Goal: Task Accomplishment & Management: Manage account settings

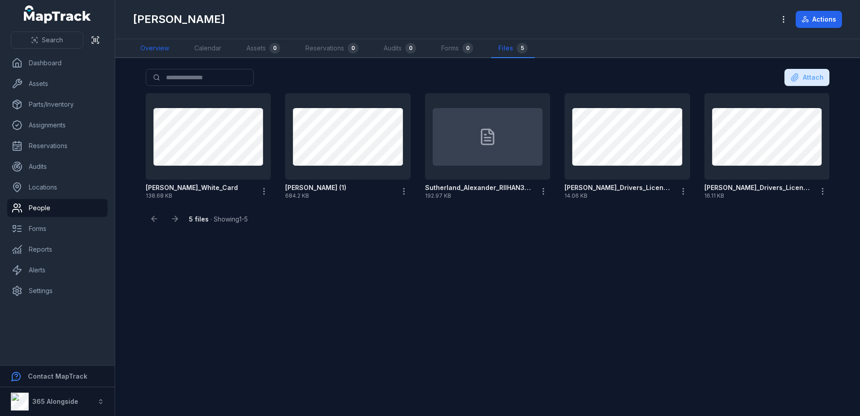
click at [153, 46] on link "Overview" at bounding box center [154, 48] width 43 height 19
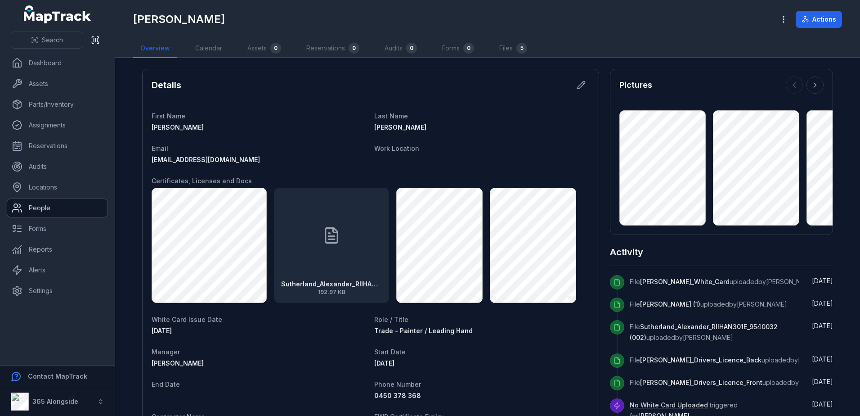
click at [56, 203] on link "People" at bounding box center [57, 208] width 100 height 18
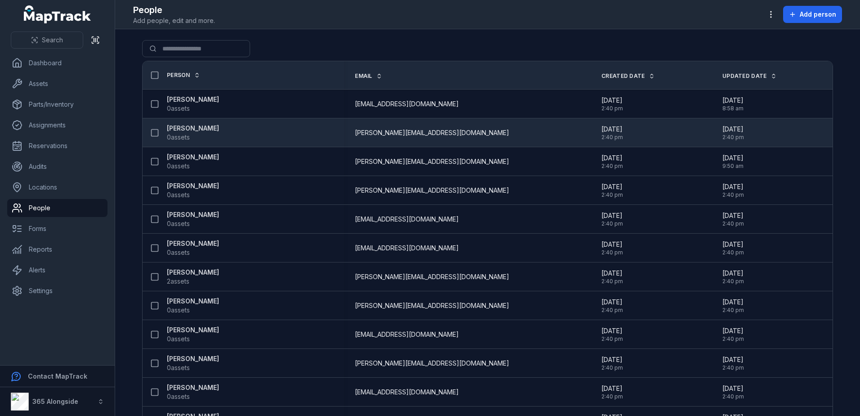
click at [182, 136] on span "0 assets" at bounding box center [178, 137] width 23 height 9
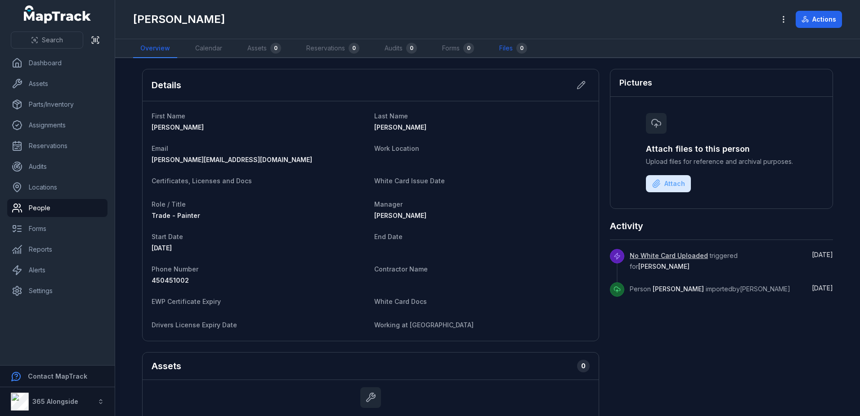
click at [499, 51] on link "Files 0" at bounding box center [513, 48] width 42 height 19
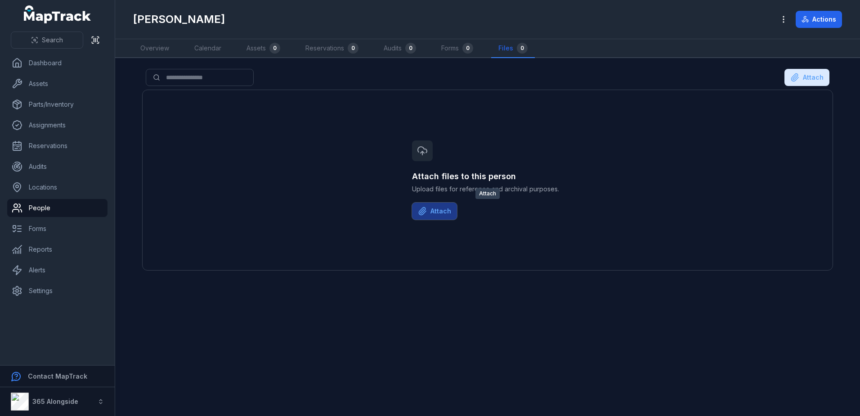
click at [443, 213] on button "Attach" at bounding box center [434, 210] width 45 height 17
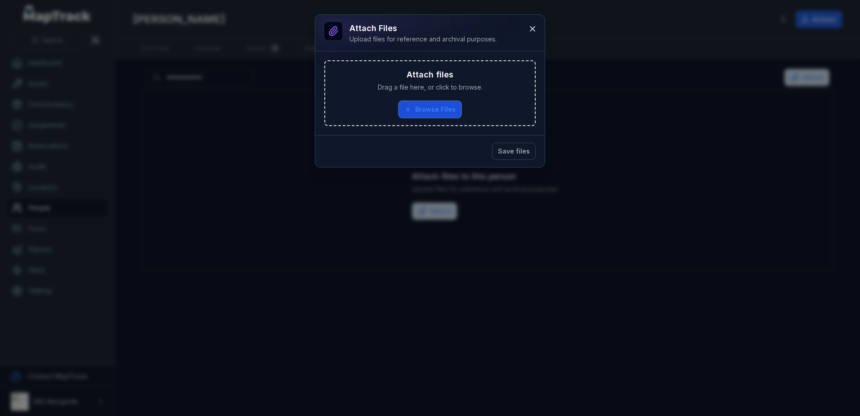
click at [420, 110] on button "Browse Files" at bounding box center [430, 109] width 63 height 17
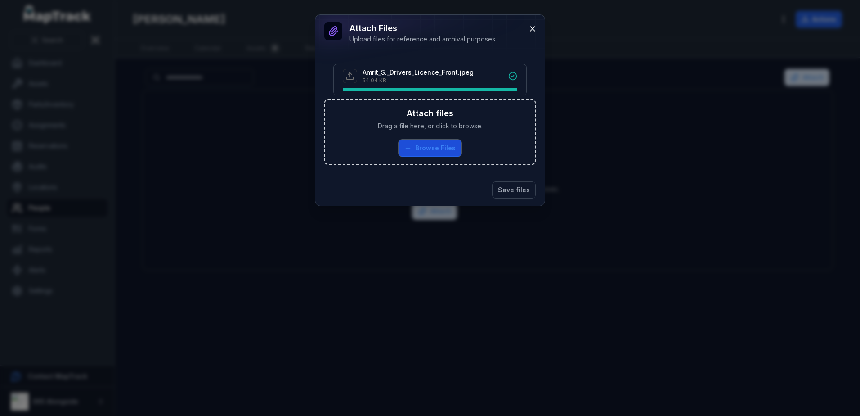
click at [445, 149] on button "Browse Files" at bounding box center [430, 147] width 63 height 17
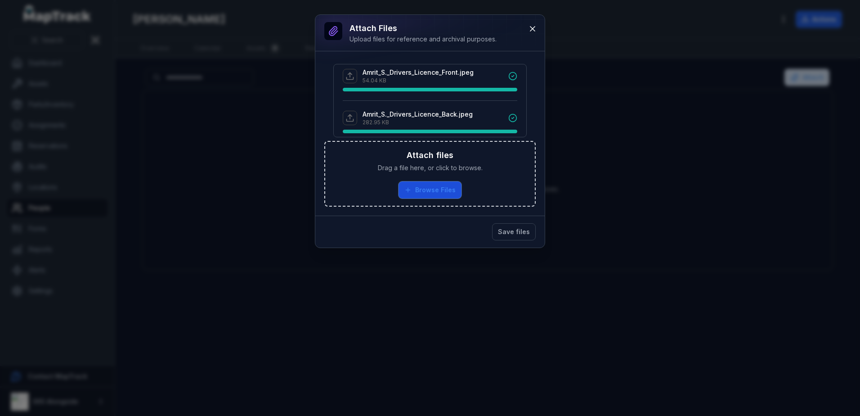
click at [445, 195] on button "Browse Files" at bounding box center [430, 189] width 63 height 17
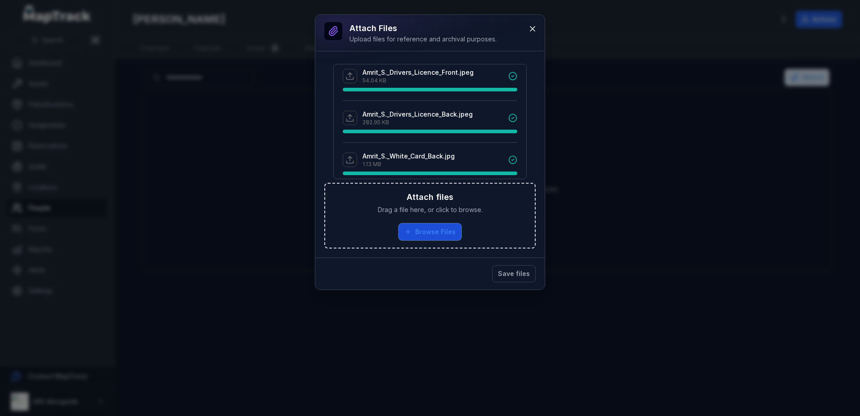
click at [417, 236] on button "Browse Files" at bounding box center [430, 231] width 63 height 17
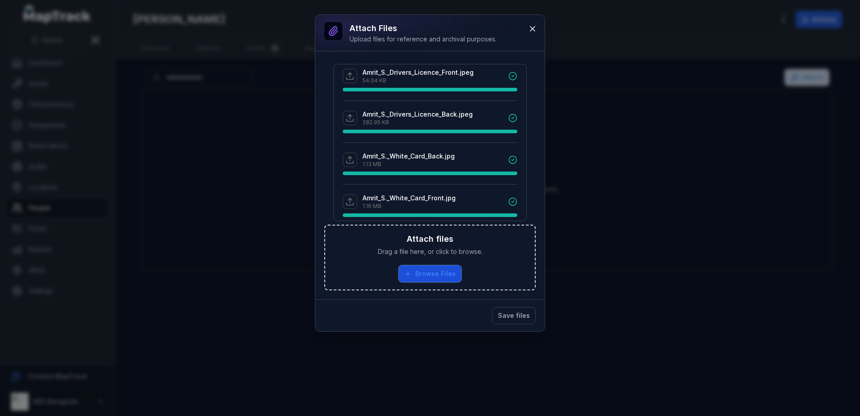
click at [454, 265] on button "Browse Files" at bounding box center [430, 273] width 63 height 17
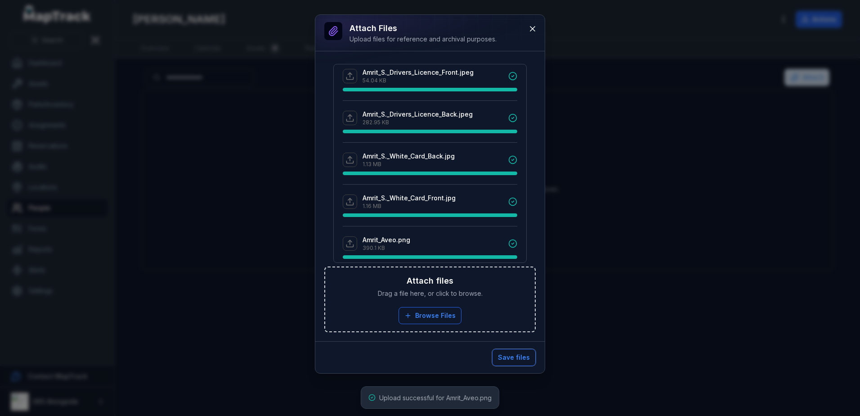
click at [512, 360] on button "Save files" at bounding box center [514, 357] width 44 height 17
